Goal: Information Seeking & Learning: Obtain resource

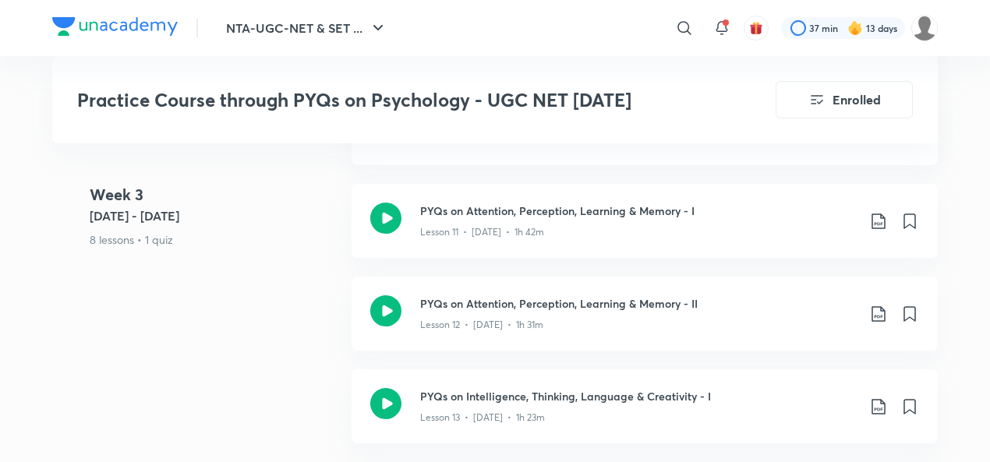
scroll to position [2121, 0]
click at [880, 212] on icon at bounding box center [878, 220] width 13 height 16
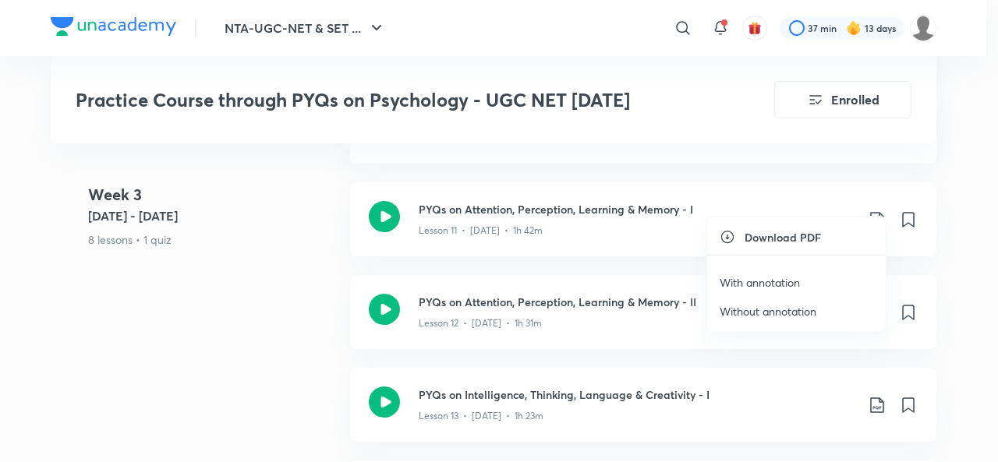
click at [792, 281] on p "With annotation" at bounding box center [760, 282] width 80 height 16
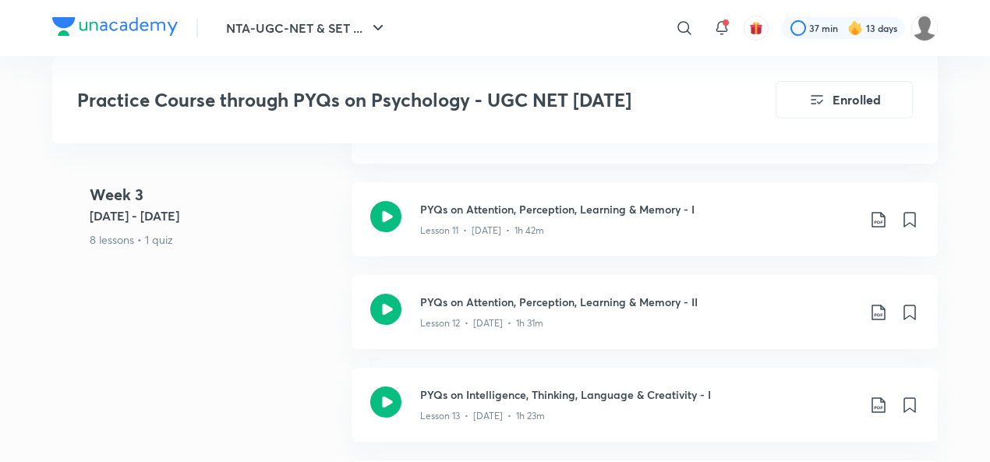
click at [880, 211] on icon at bounding box center [878, 220] width 19 height 19
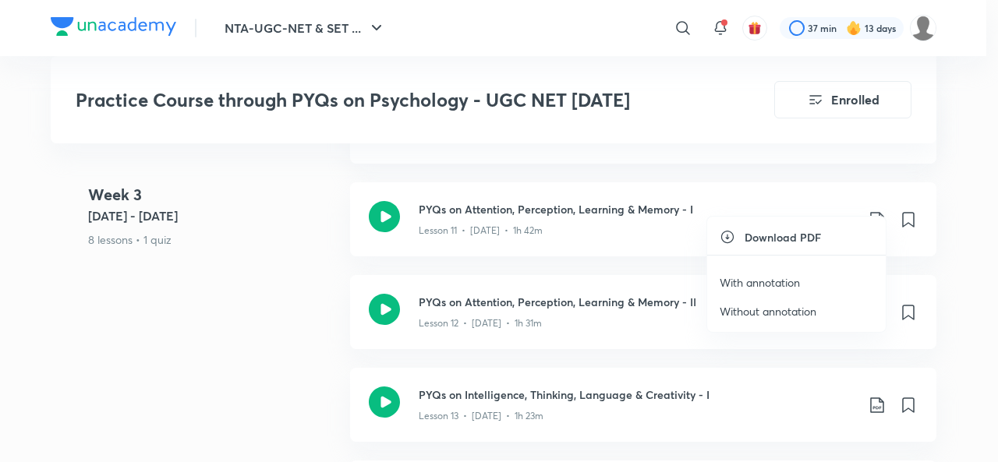
click at [760, 313] on p "Without annotation" at bounding box center [768, 311] width 97 height 16
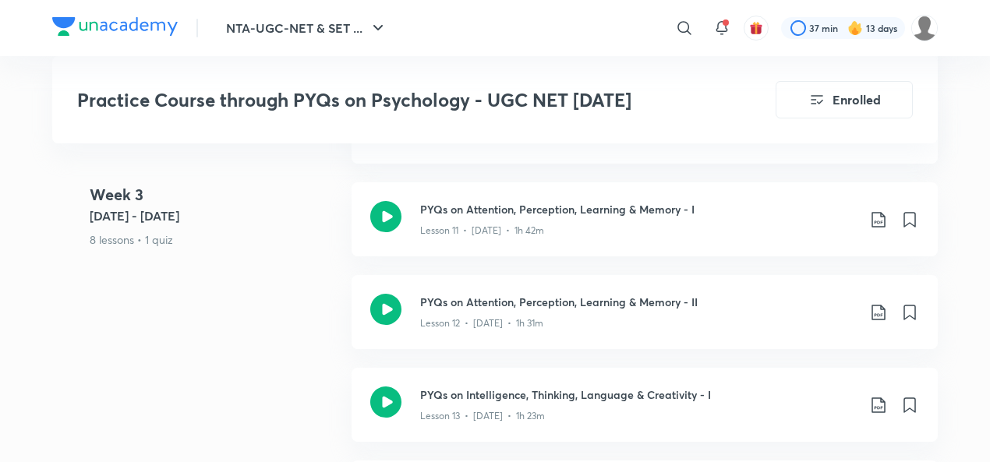
click at [883, 303] on icon at bounding box center [878, 312] width 19 height 19
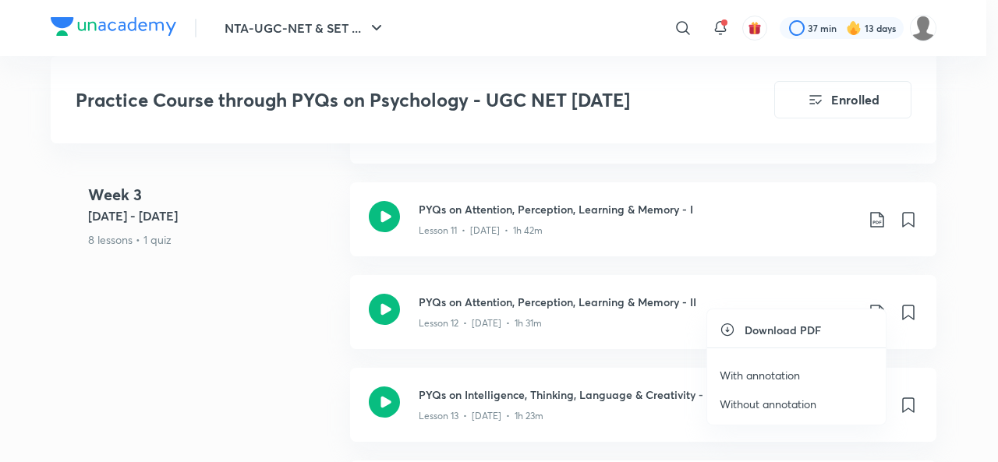
click at [742, 374] on p "With annotation" at bounding box center [760, 375] width 80 height 16
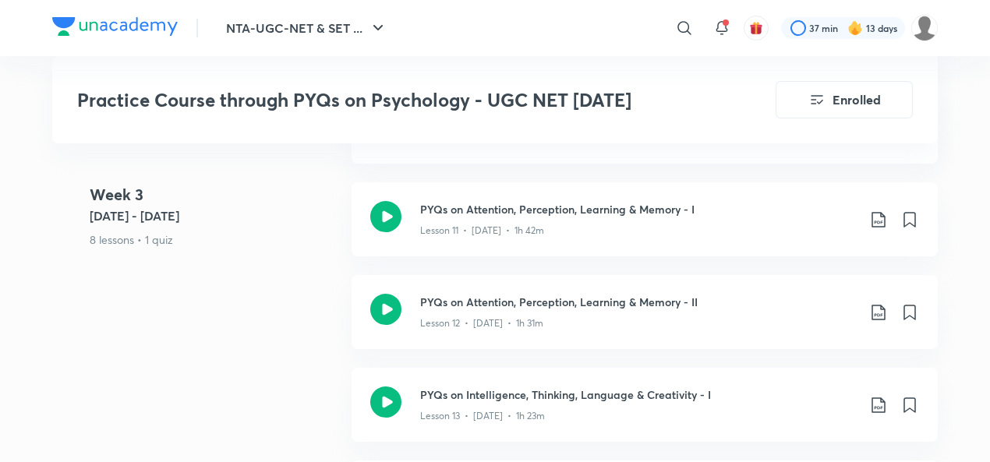
click at [876, 303] on icon at bounding box center [878, 312] width 19 height 19
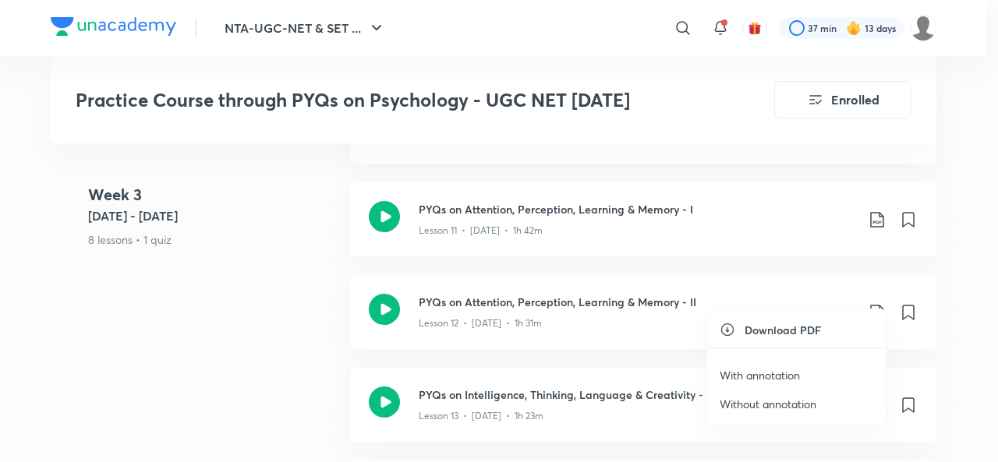
click at [760, 405] on p "Without annotation" at bounding box center [768, 404] width 97 height 16
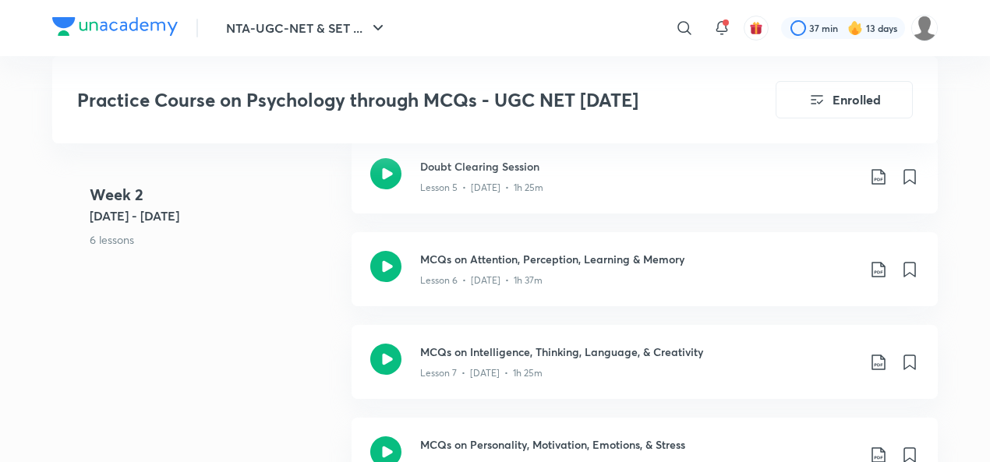
scroll to position [1383, 0]
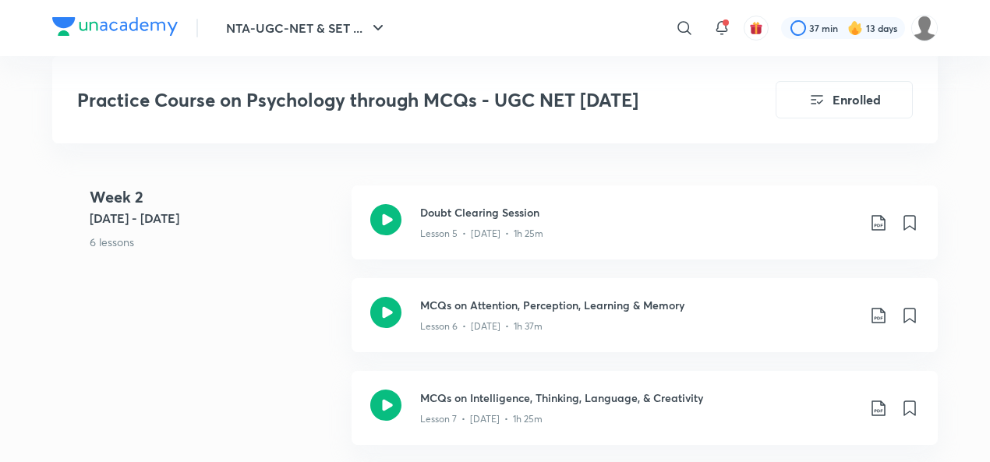
click at [876, 306] on icon at bounding box center [878, 315] width 19 height 19
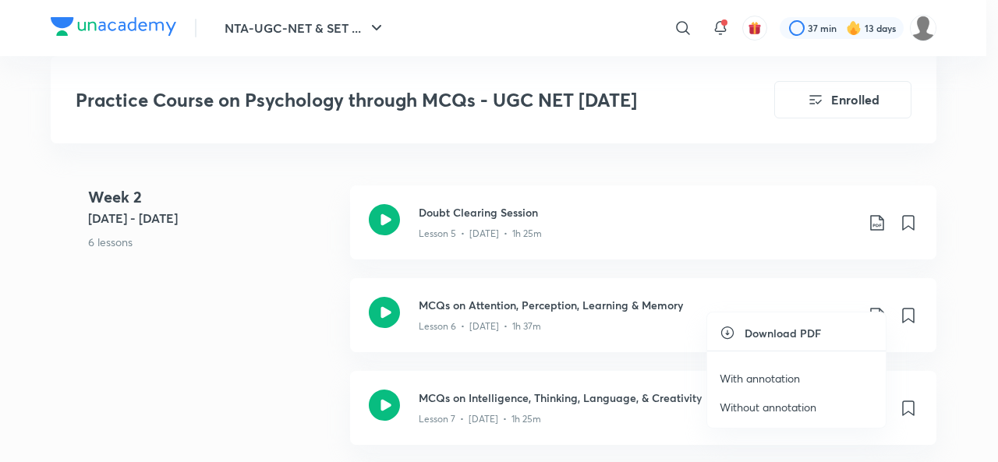
click at [777, 376] on p "With annotation" at bounding box center [760, 378] width 80 height 16
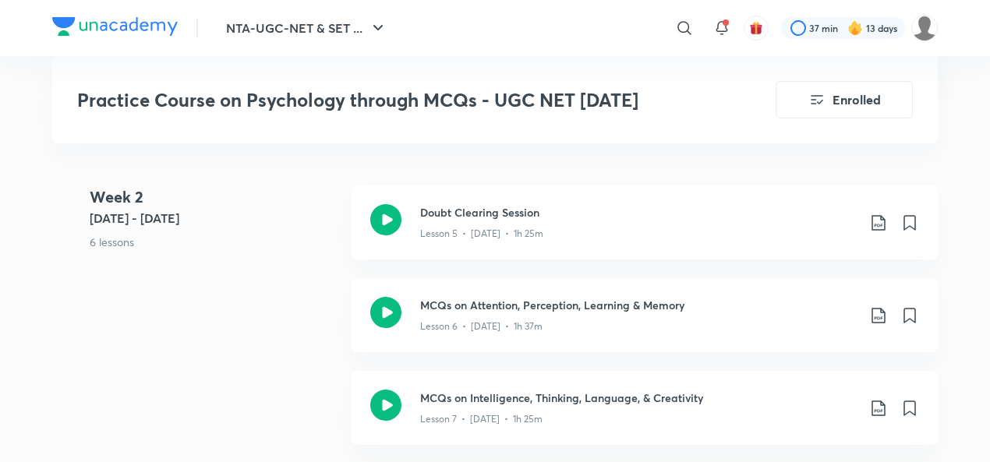
click at [883, 306] on icon at bounding box center [878, 315] width 19 height 19
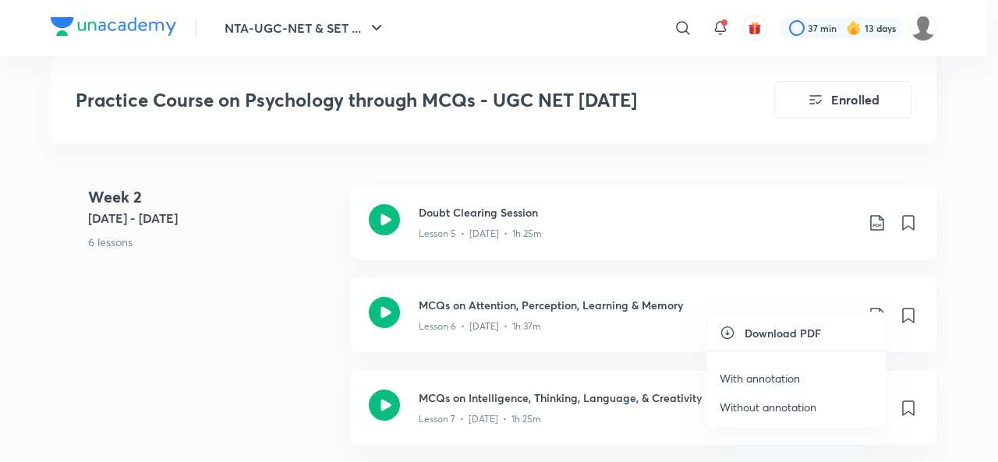
click at [792, 405] on p "Without annotation" at bounding box center [768, 407] width 97 height 16
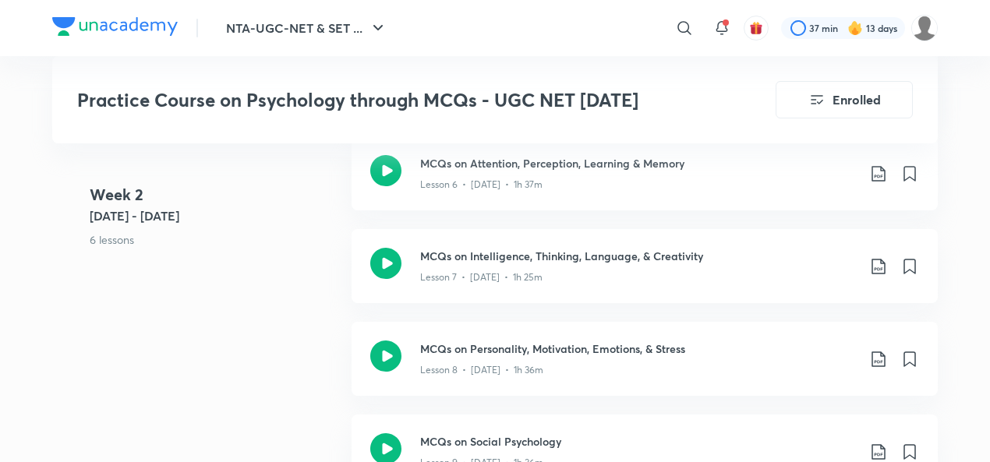
scroll to position [1526, 0]
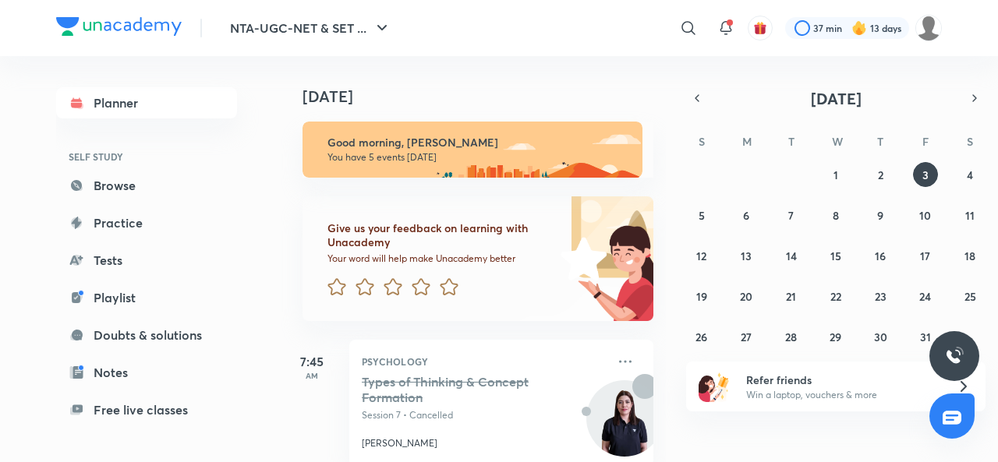
click at [616, 366] on icon at bounding box center [625, 361] width 19 height 19
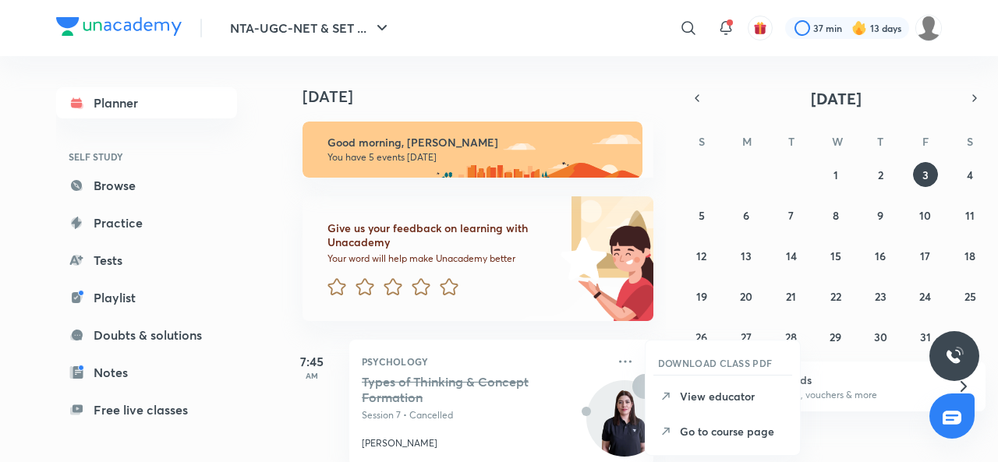
click at [693, 391] on p "View educator" at bounding box center [734, 396] width 108 height 16
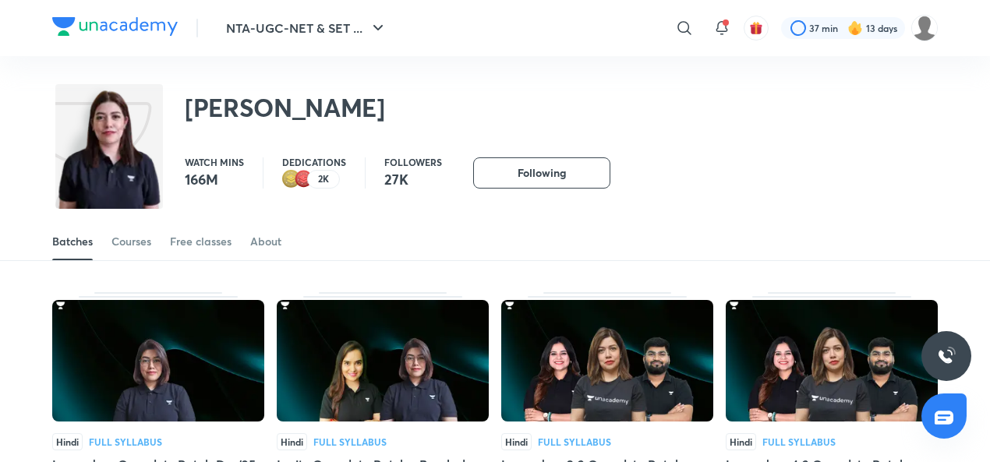
click at [136, 236] on div "Courses" at bounding box center [132, 242] width 40 height 16
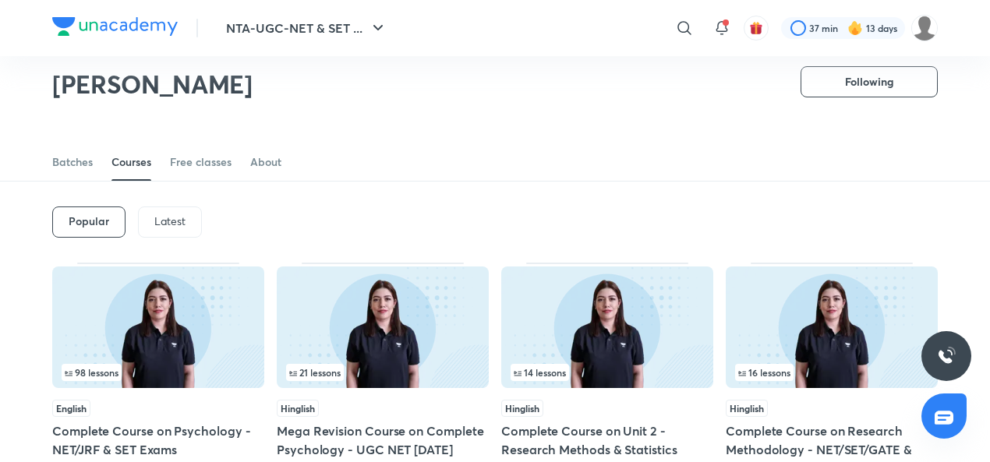
scroll to position [32, 0]
click at [158, 230] on div "Latest" at bounding box center [170, 222] width 64 height 31
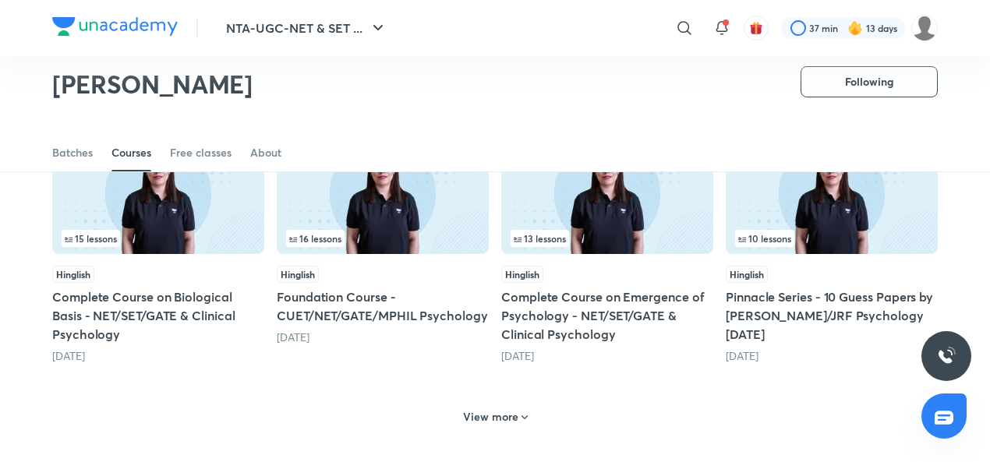
scroll to position [703, 0]
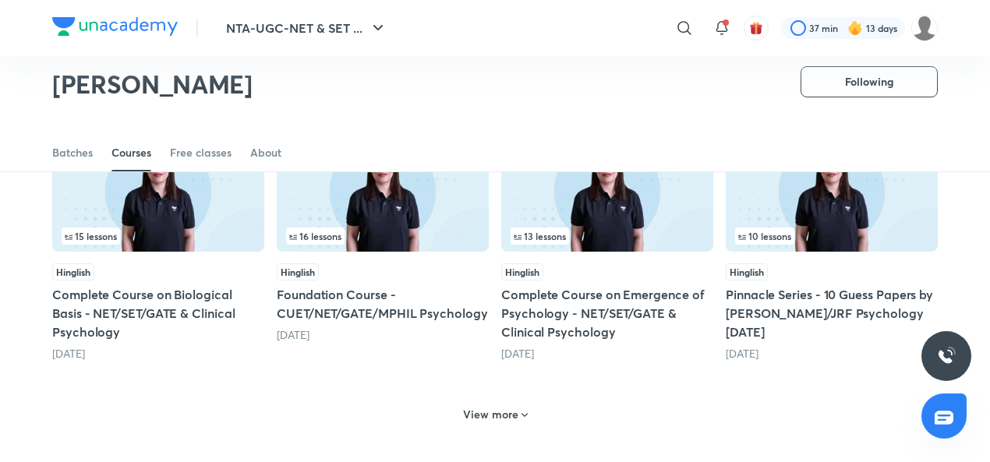
click at [751, 324] on h5 "Pinnacle Series - 10 Guess Papers by [PERSON_NAME]/JRF Psychology [DATE]" at bounding box center [832, 313] width 212 height 56
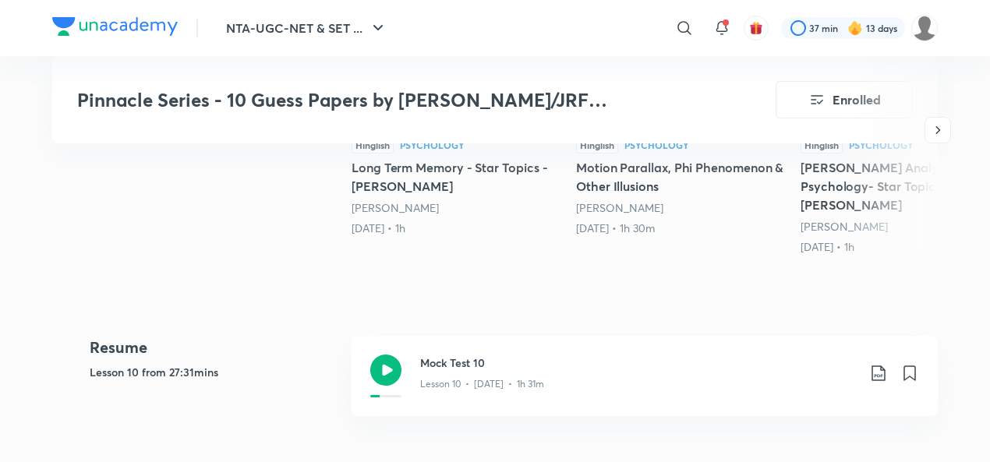
scroll to position [622, 0]
click at [878, 365] on icon at bounding box center [878, 374] width 19 height 19
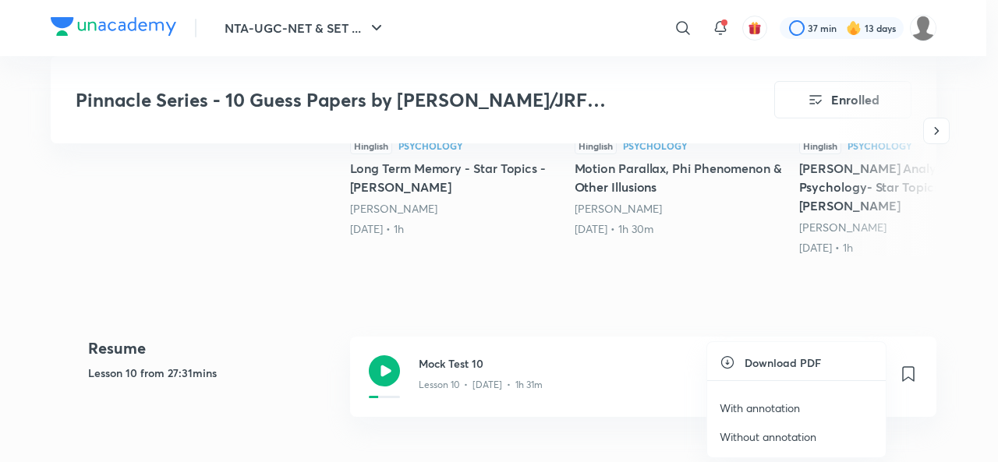
click at [774, 406] on p "With annotation" at bounding box center [760, 408] width 80 height 16
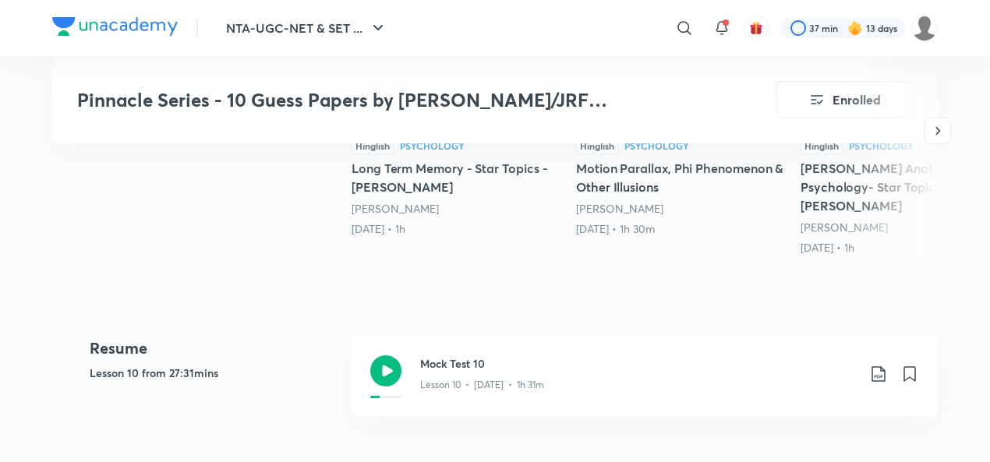
click at [880, 365] on icon at bounding box center [878, 374] width 19 height 19
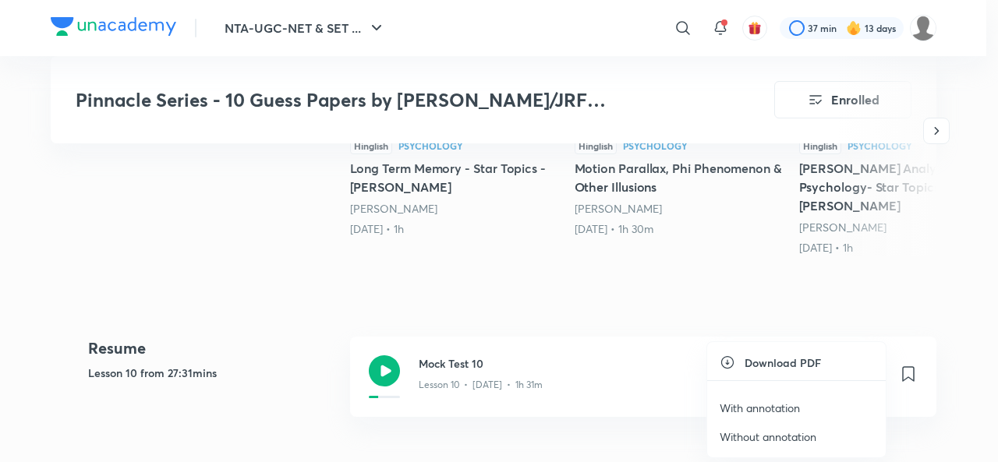
click at [792, 437] on p "Without annotation" at bounding box center [768, 437] width 97 height 16
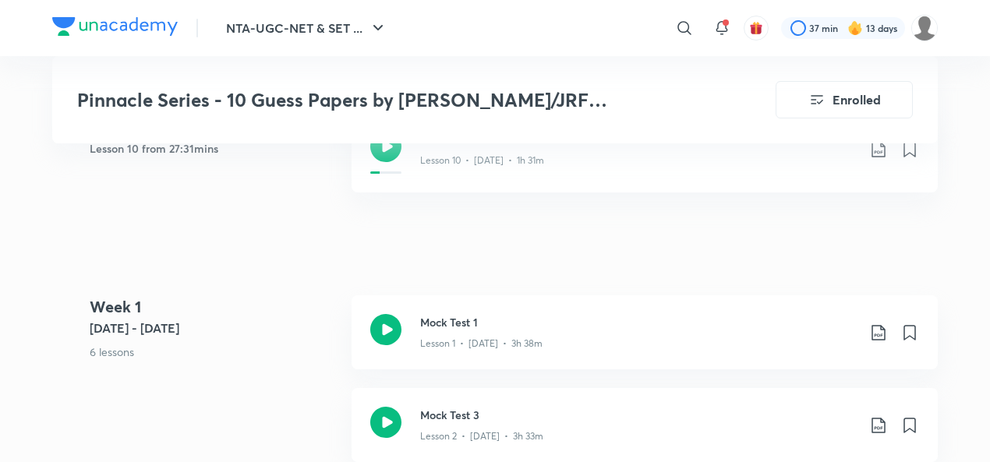
scroll to position [848, 0]
click at [883, 323] on icon at bounding box center [878, 332] width 19 height 19
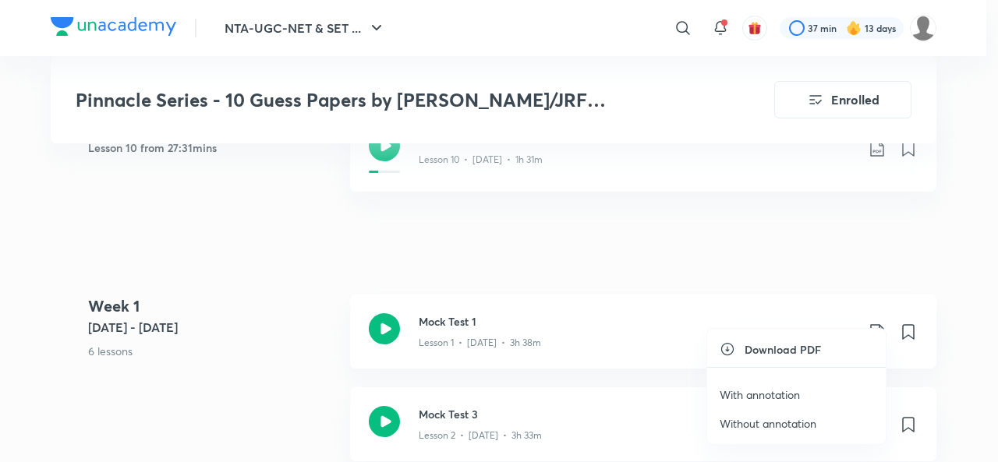
click at [767, 399] on p "With annotation" at bounding box center [760, 395] width 80 height 16
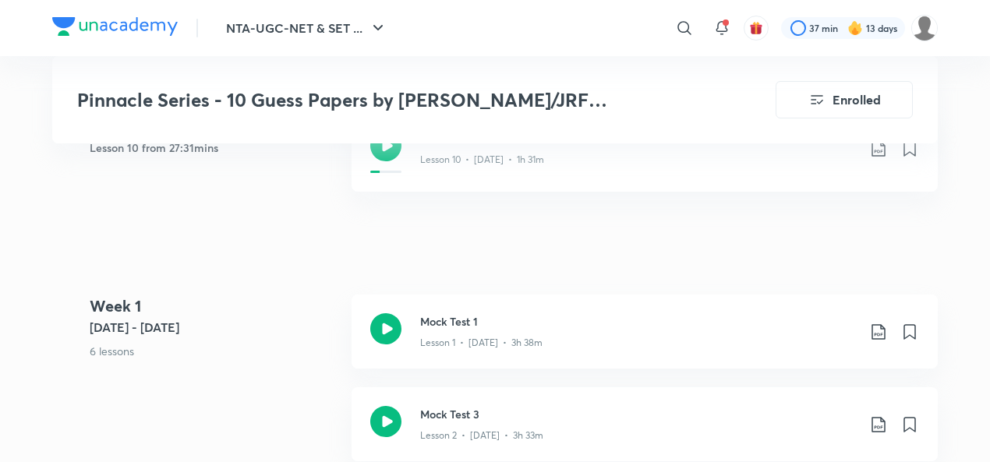
click at [876, 323] on icon at bounding box center [878, 332] width 19 height 19
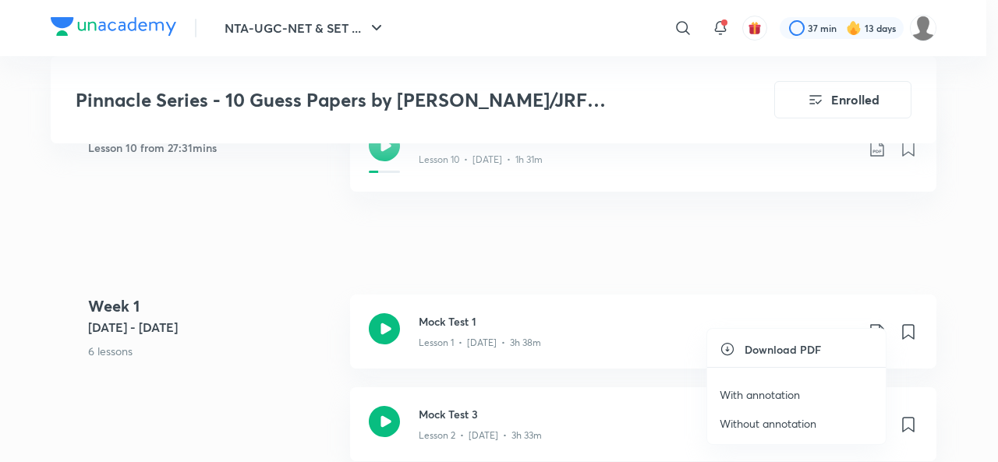
click at [760, 426] on p "Without annotation" at bounding box center [768, 424] width 97 height 16
